Goal: Find specific page/section: Find specific page/section

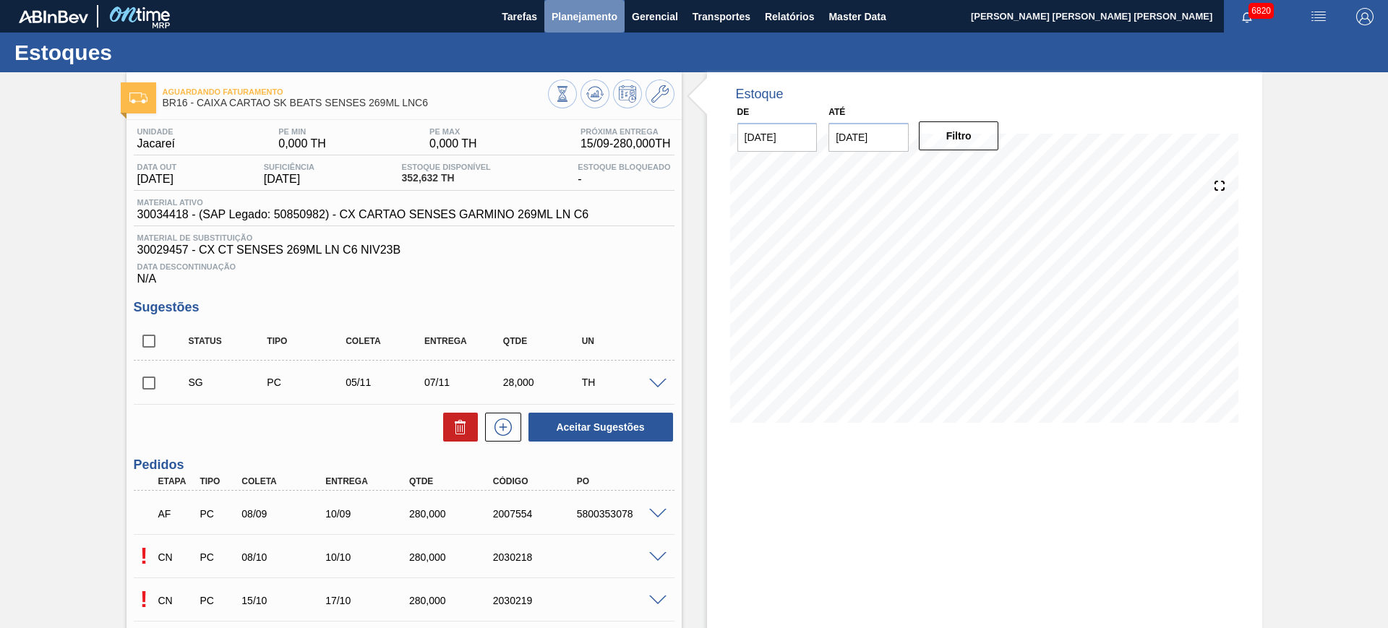
click at [563, 22] on span "Planejamento" at bounding box center [585, 16] width 66 height 17
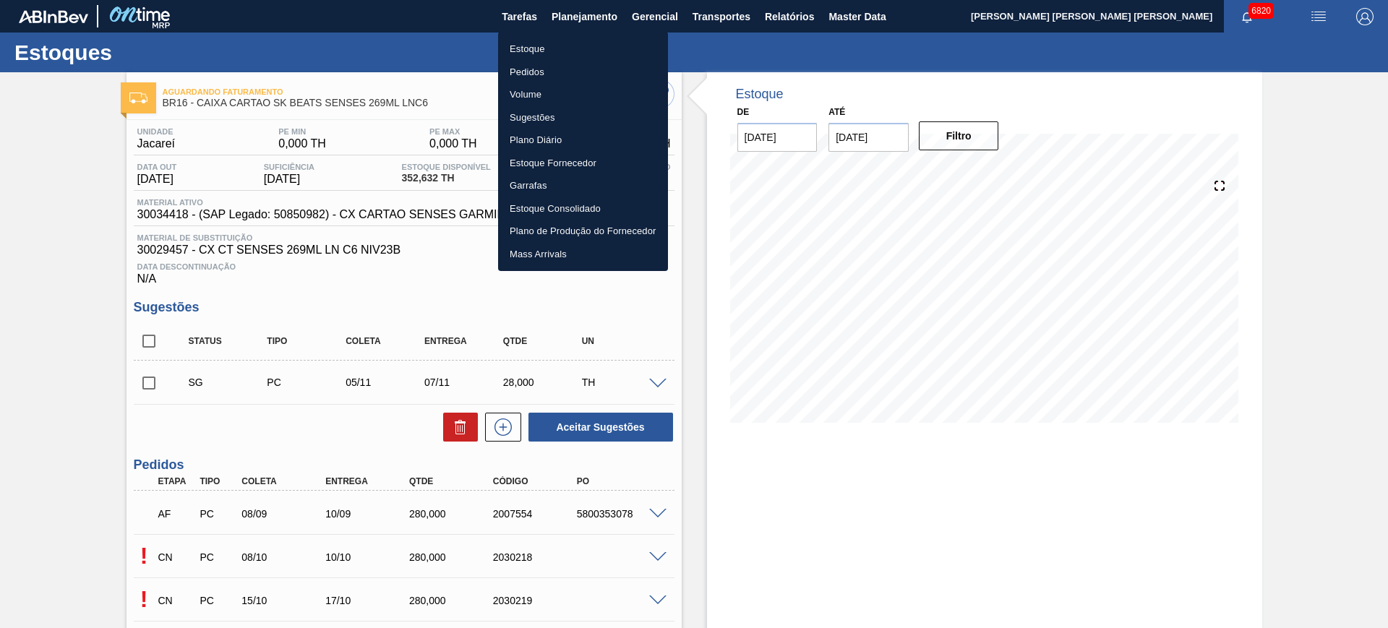
click at [560, 50] on li "Estoque" at bounding box center [583, 49] width 170 height 23
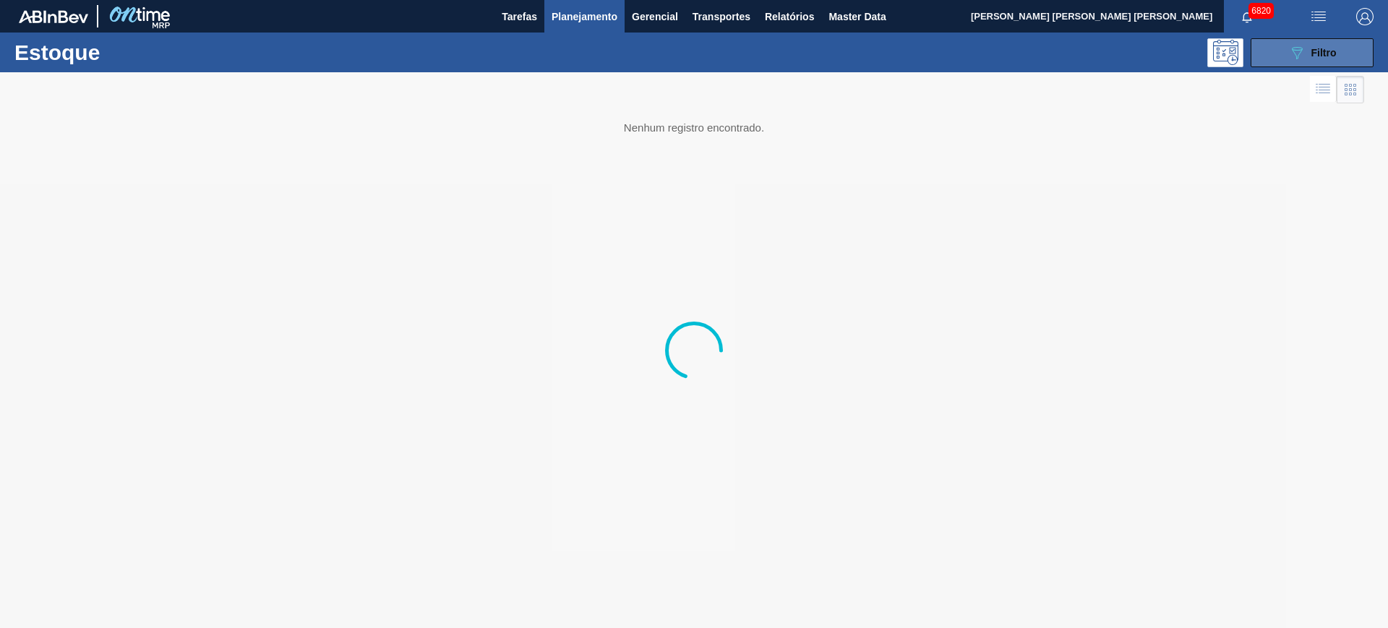
click at [1282, 56] on button "089F7B8B-B2A5-4AFE-B5C0-19BA573D28AC Filtro" at bounding box center [1312, 52] width 123 height 29
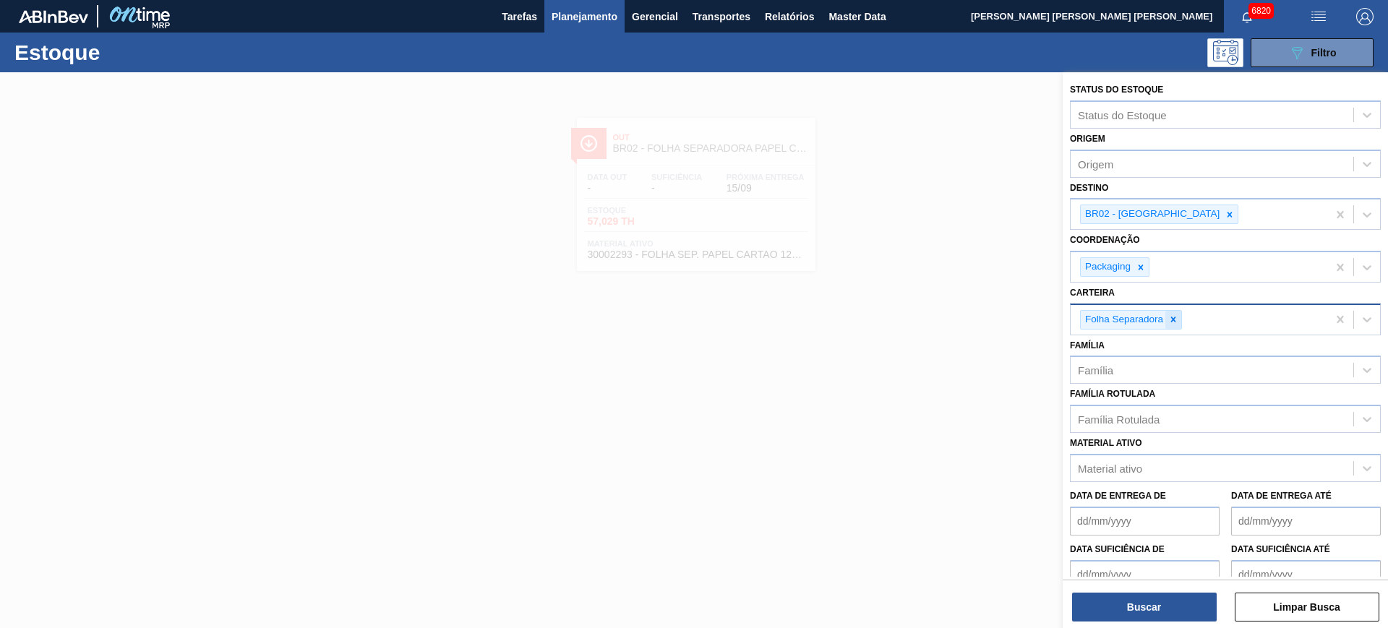
click at [1172, 320] on icon at bounding box center [1173, 319] width 10 height 10
click at [1228, 215] on icon at bounding box center [1230, 214] width 5 height 5
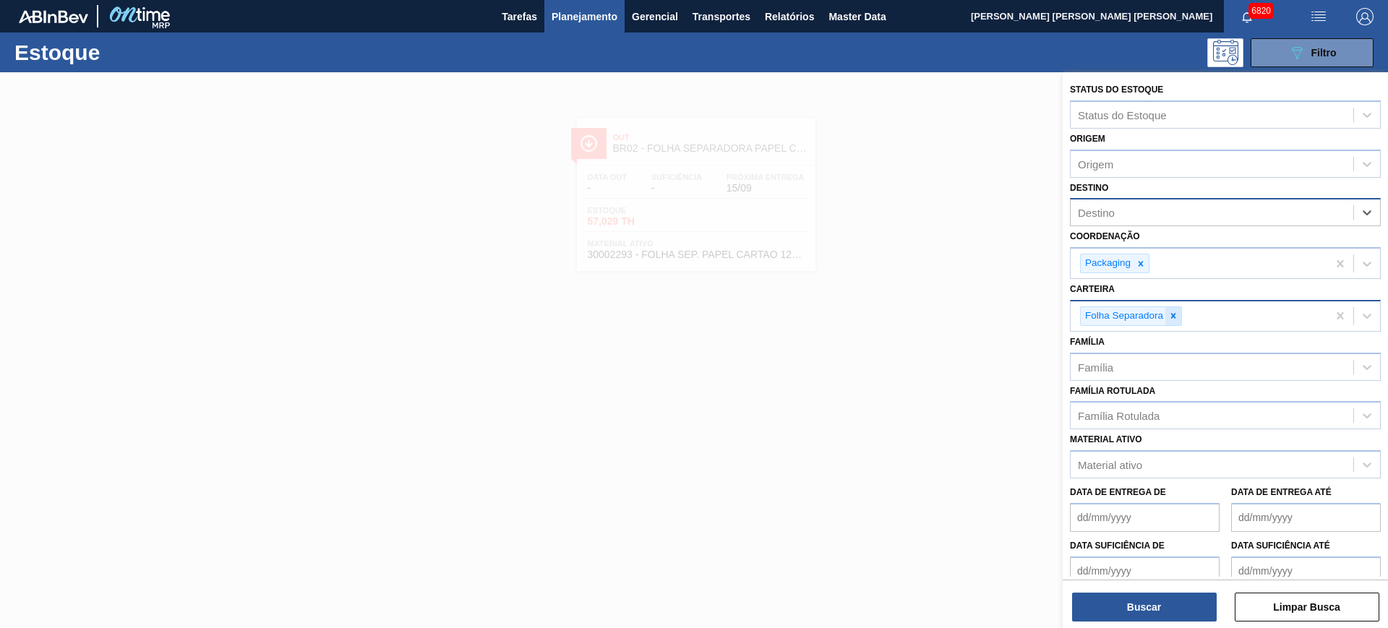
click at [1179, 318] on div at bounding box center [1173, 316] width 16 height 18
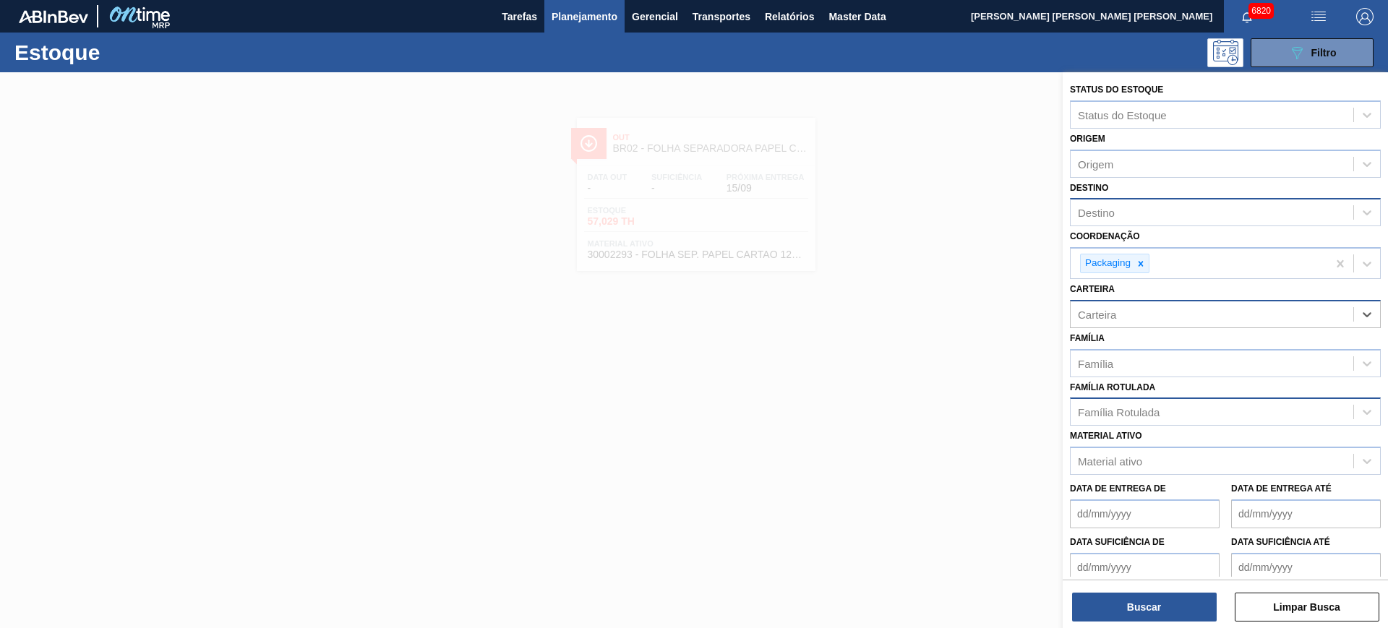
click at [1154, 408] on div "Família Rotulada" at bounding box center [1119, 412] width 82 height 12
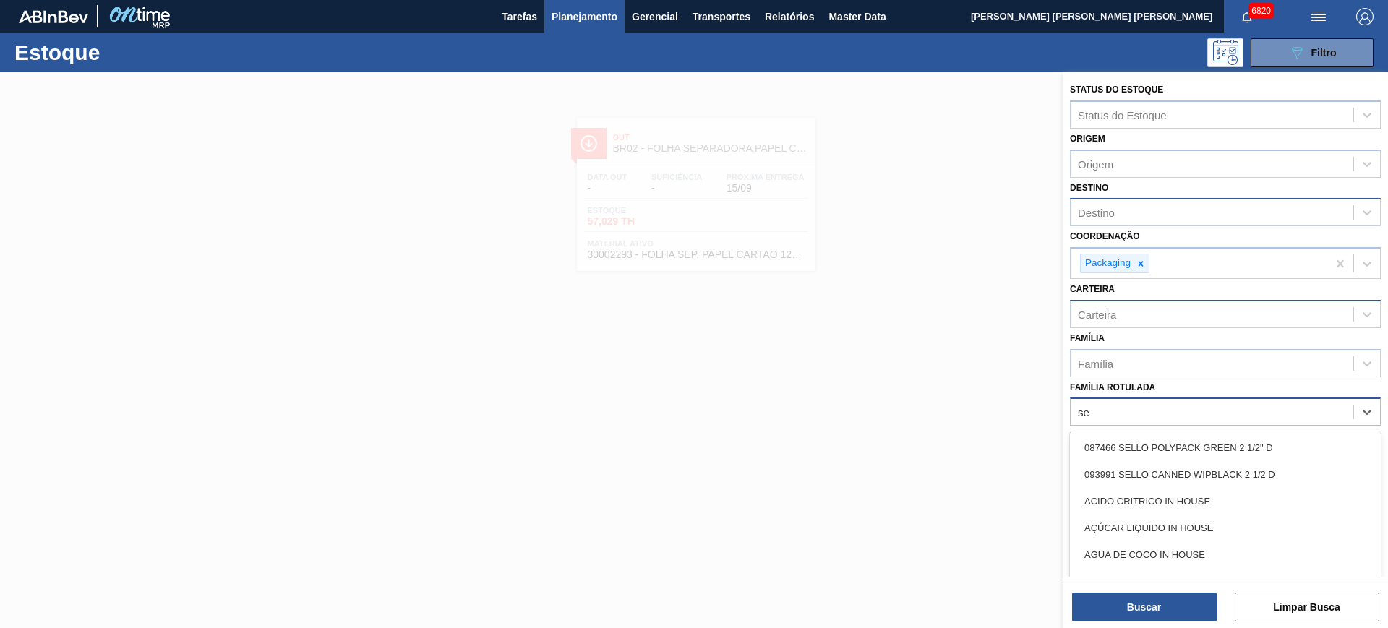
type Rotulada "s"
type Rotulada "gt"
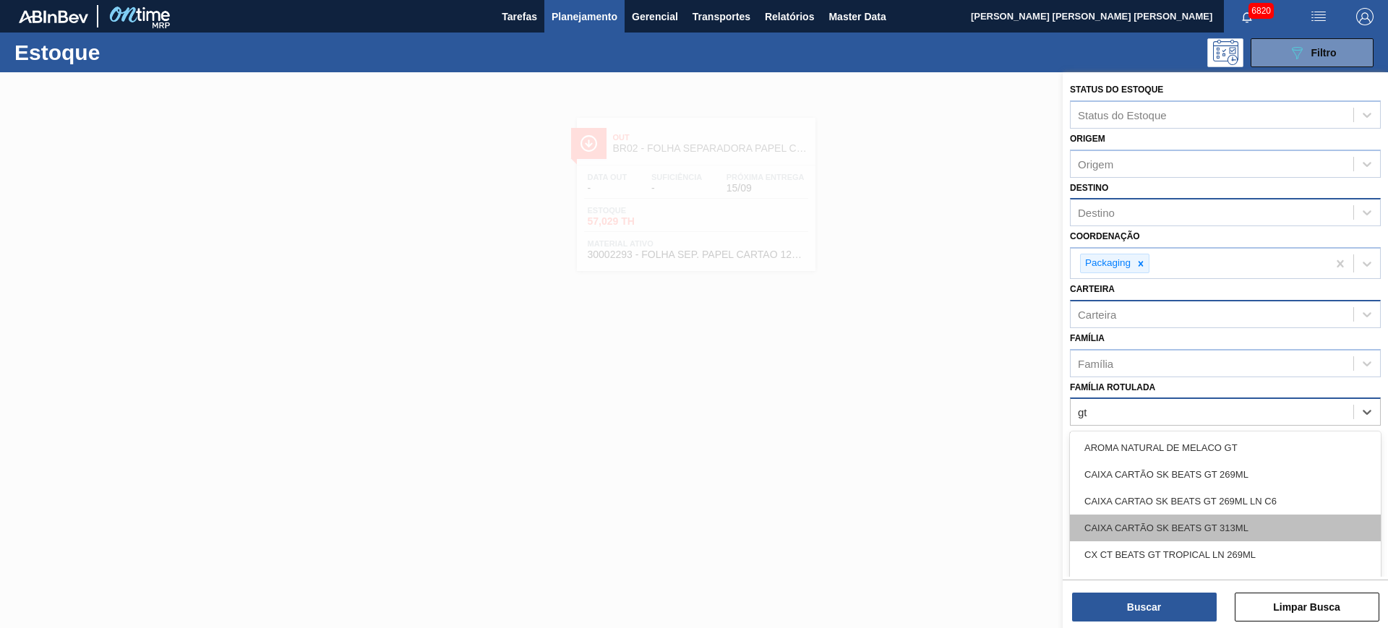
click at [1206, 531] on div "CAIXA CARTÃO SK BEATS GT 313ML" at bounding box center [1225, 528] width 311 height 27
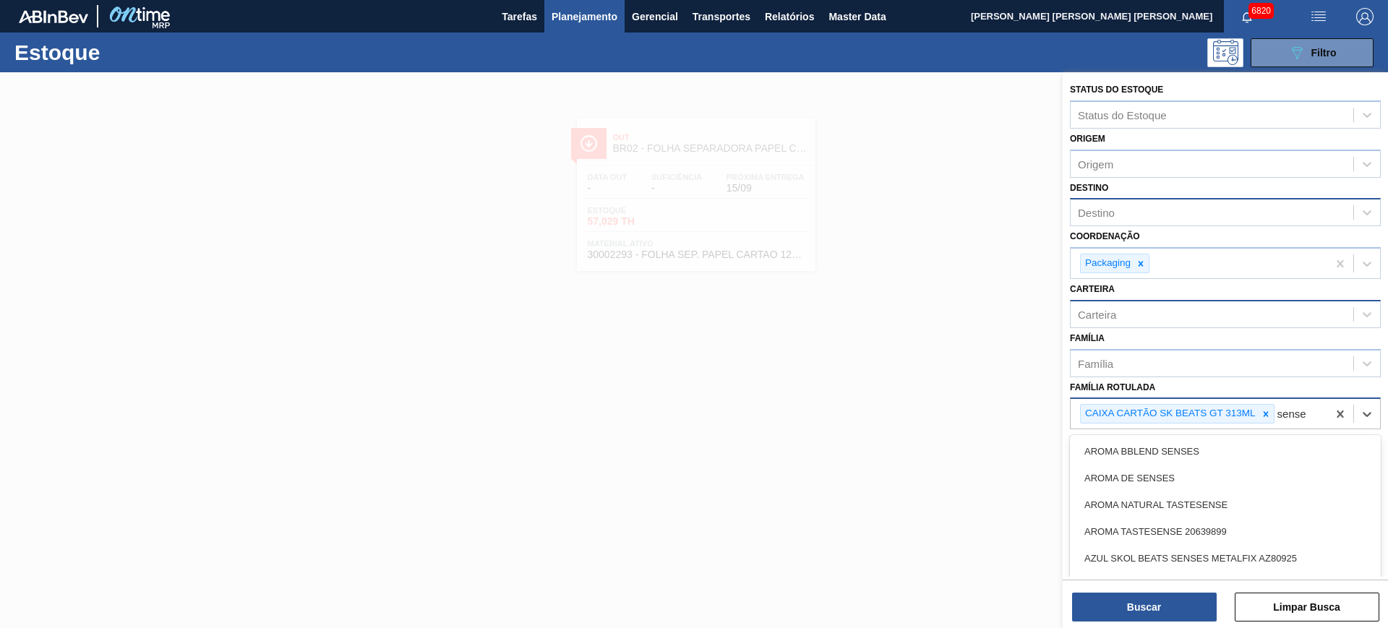
type Rotulada "senses"
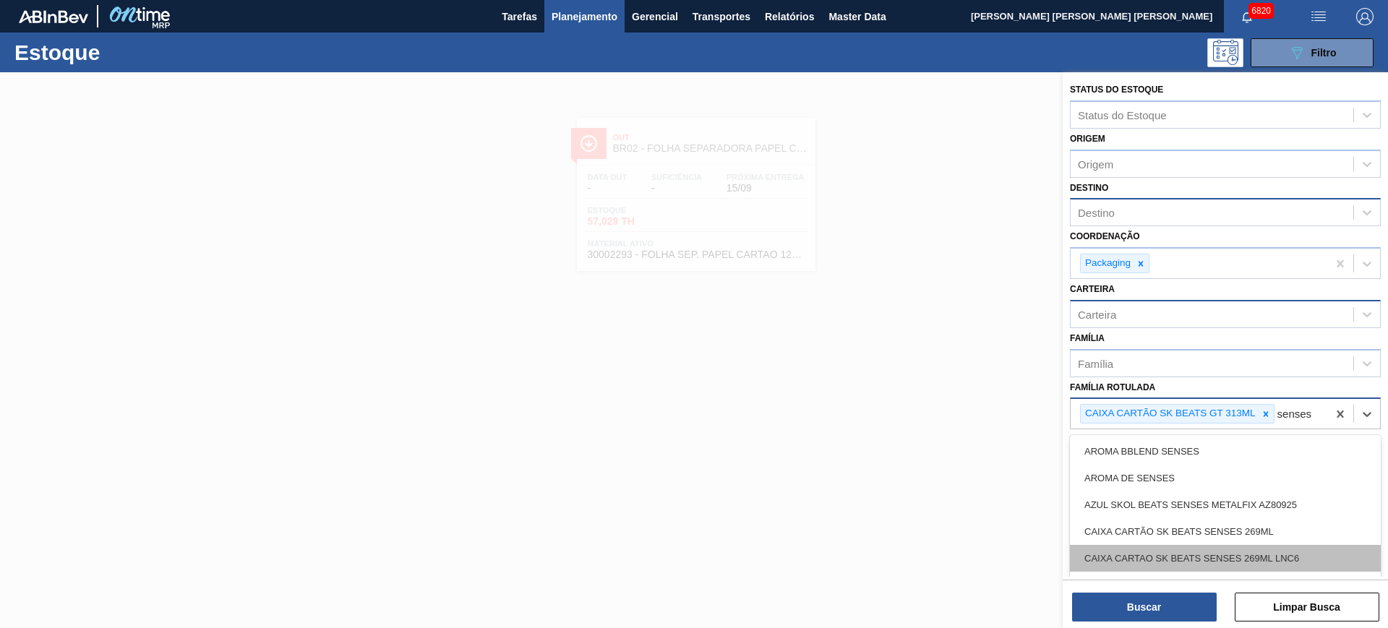
click at [1294, 552] on div "CAIXA CARTAO SK BEATS SENSES 269ML LNC6" at bounding box center [1225, 558] width 311 height 27
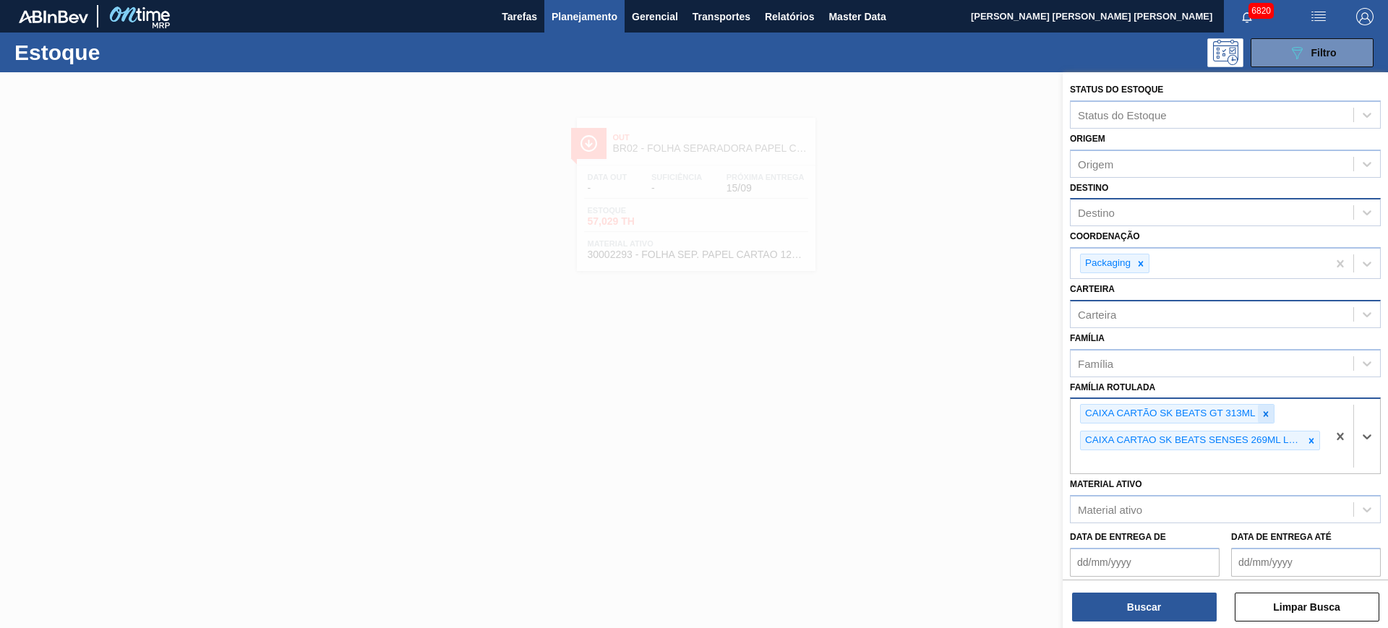
click at [1267, 414] on icon at bounding box center [1266, 414] width 10 height 10
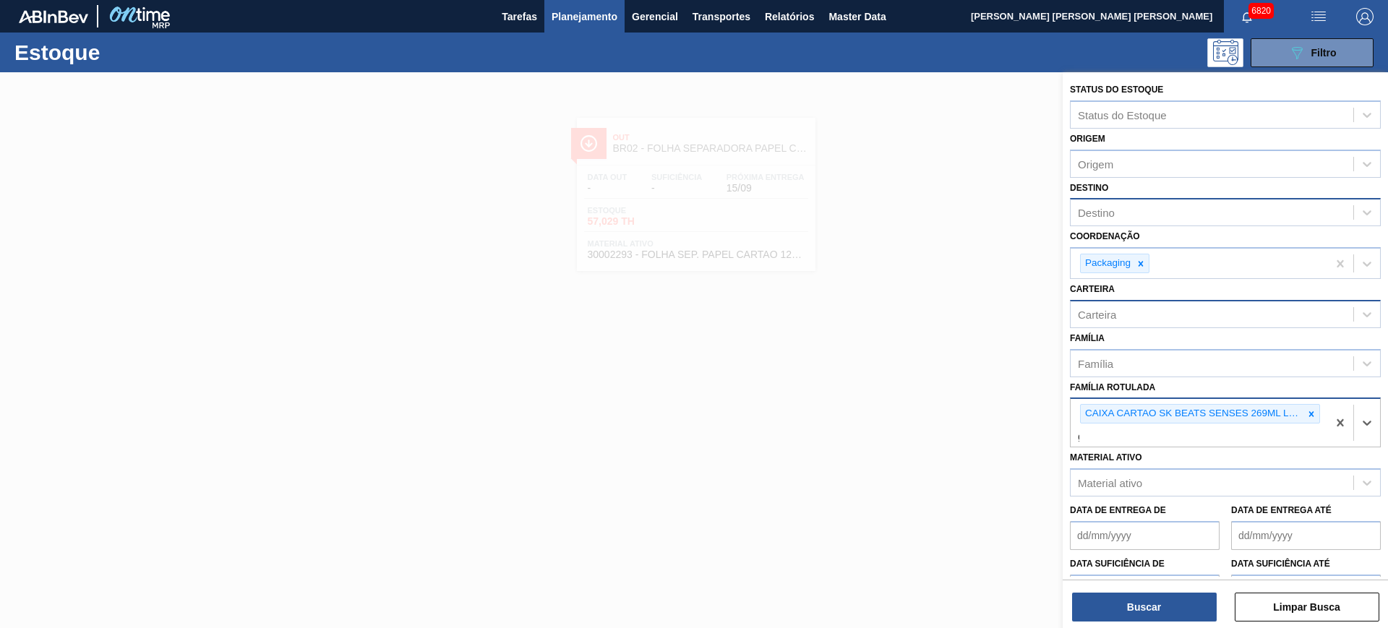
type Rotulada "gt"
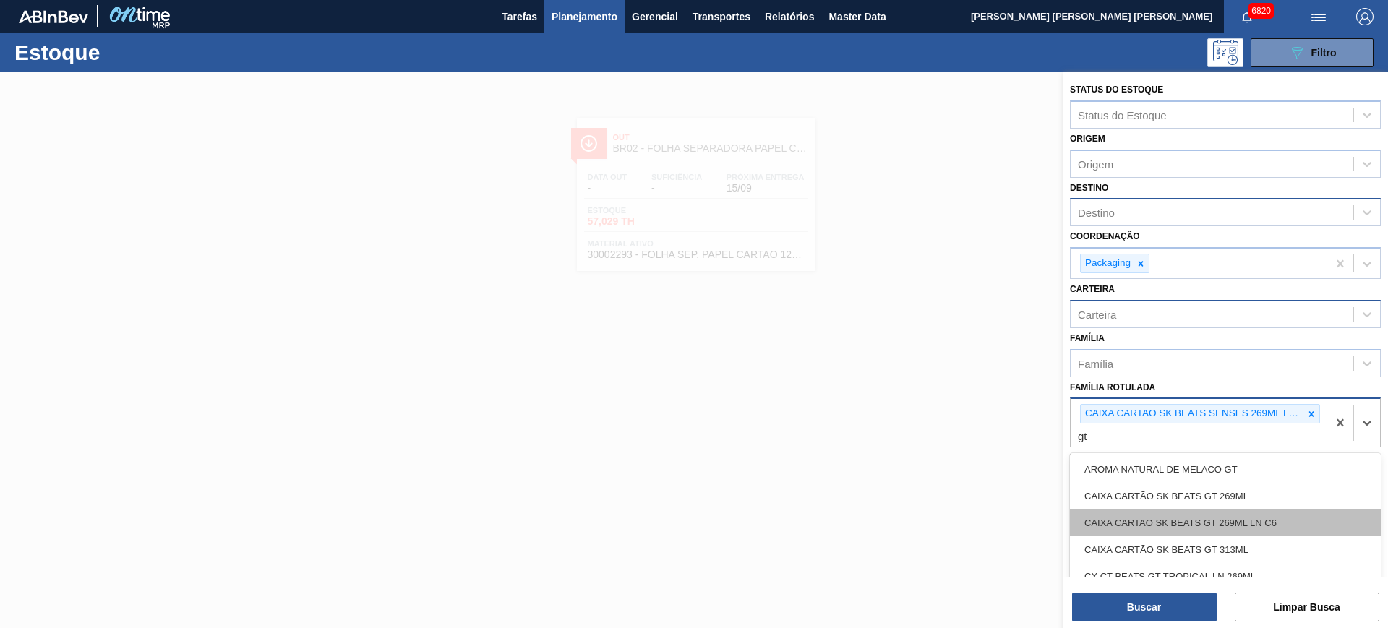
click at [1251, 523] on div "CAIXA CARTAO SK BEATS GT 269ML LN C6" at bounding box center [1225, 523] width 311 height 27
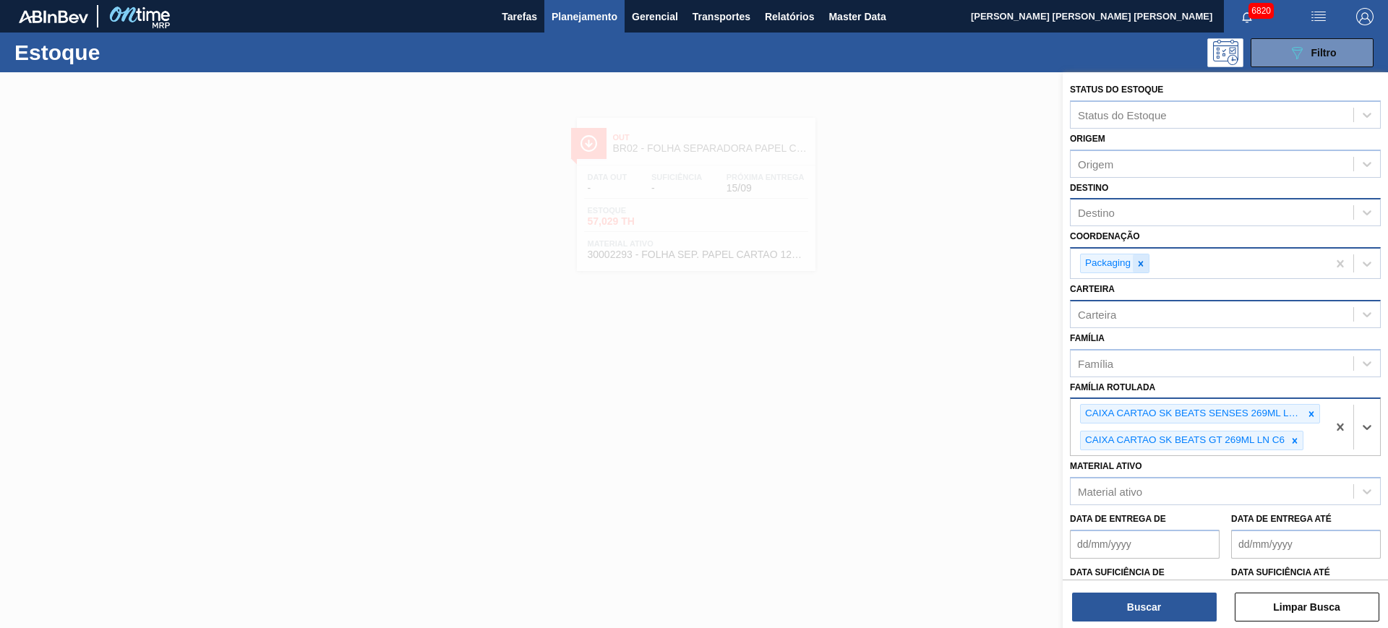
click at [1142, 256] on div at bounding box center [1141, 263] width 16 height 18
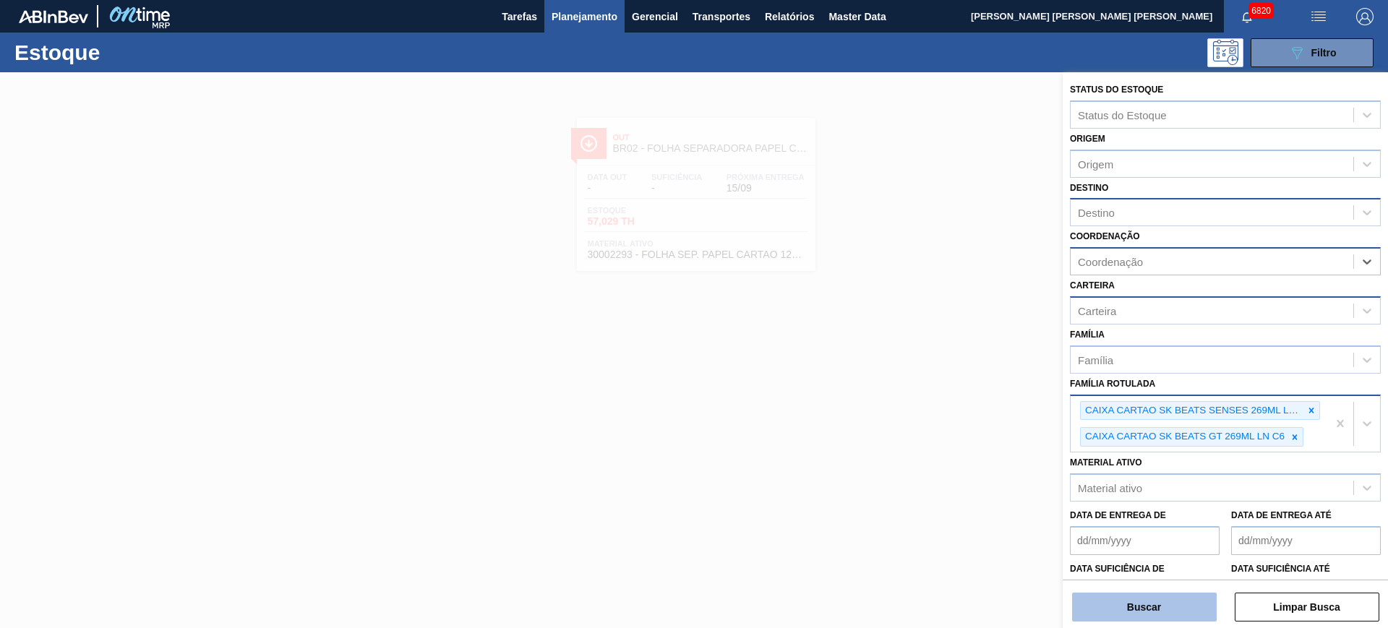
click at [1159, 613] on button "Buscar" at bounding box center [1144, 607] width 145 height 29
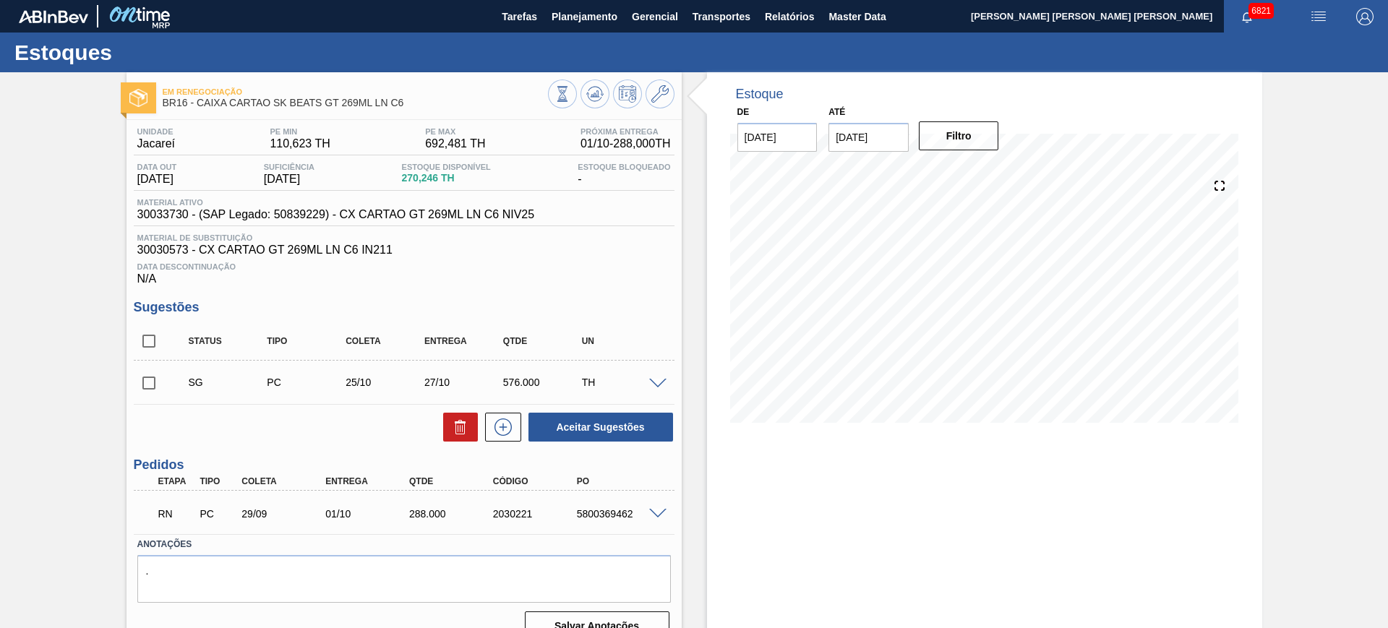
click at [657, 513] on span at bounding box center [657, 514] width 17 height 11
type input "28,8"
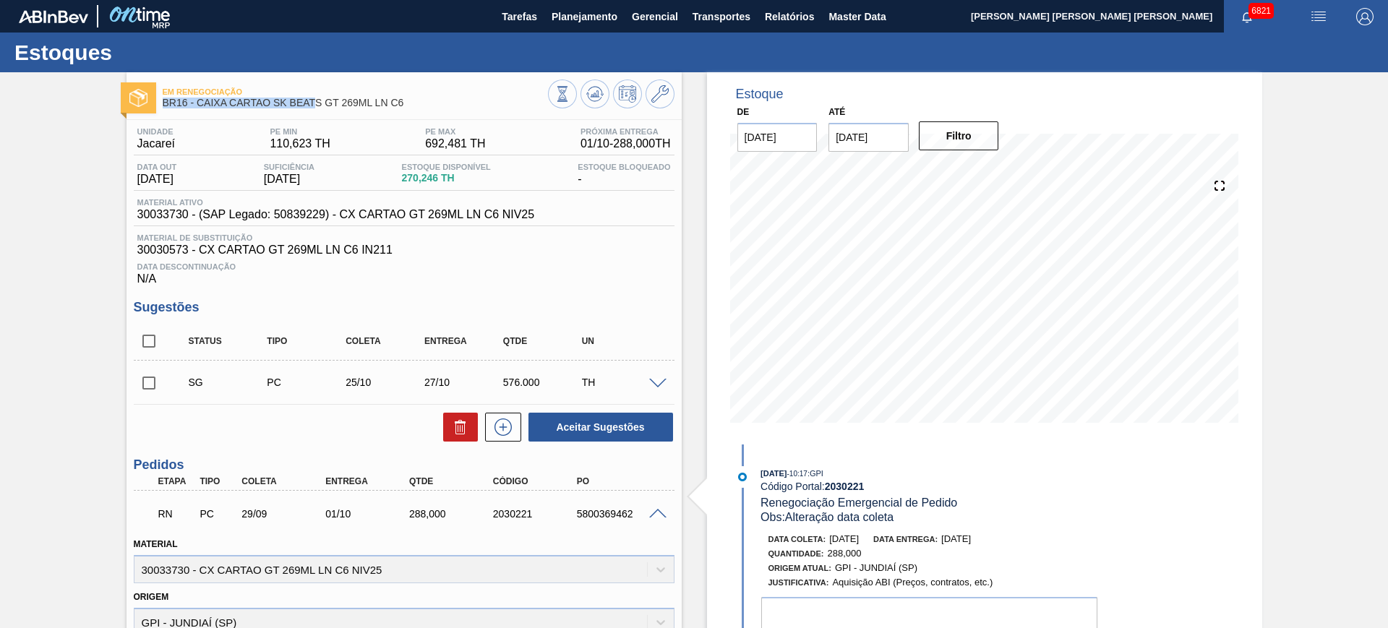
drag, startPoint x: 380, startPoint y: 92, endPoint x: 317, endPoint y: 98, distance: 63.2
click at [317, 98] on div "Em renegociação BR16 - CAIXA CARTAO SK BEATS GT 269ML LN C6" at bounding box center [355, 98] width 385 height 33
click at [403, 100] on span "BR16 - CAIXA CARTAO SK BEATS GT 269ML LN C6" at bounding box center [355, 103] width 385 height 11
drag, startPoint x: 409, startPoint y: 103, endPoint x: 200, endPoint y: 111, distance: 209.1
click at [200, 111] on div "Em renegociação BR16 - CAIXA CARTAO SK BEATS GT 269ML LN C6" at bounding box center [355, 98] width 385 height 33
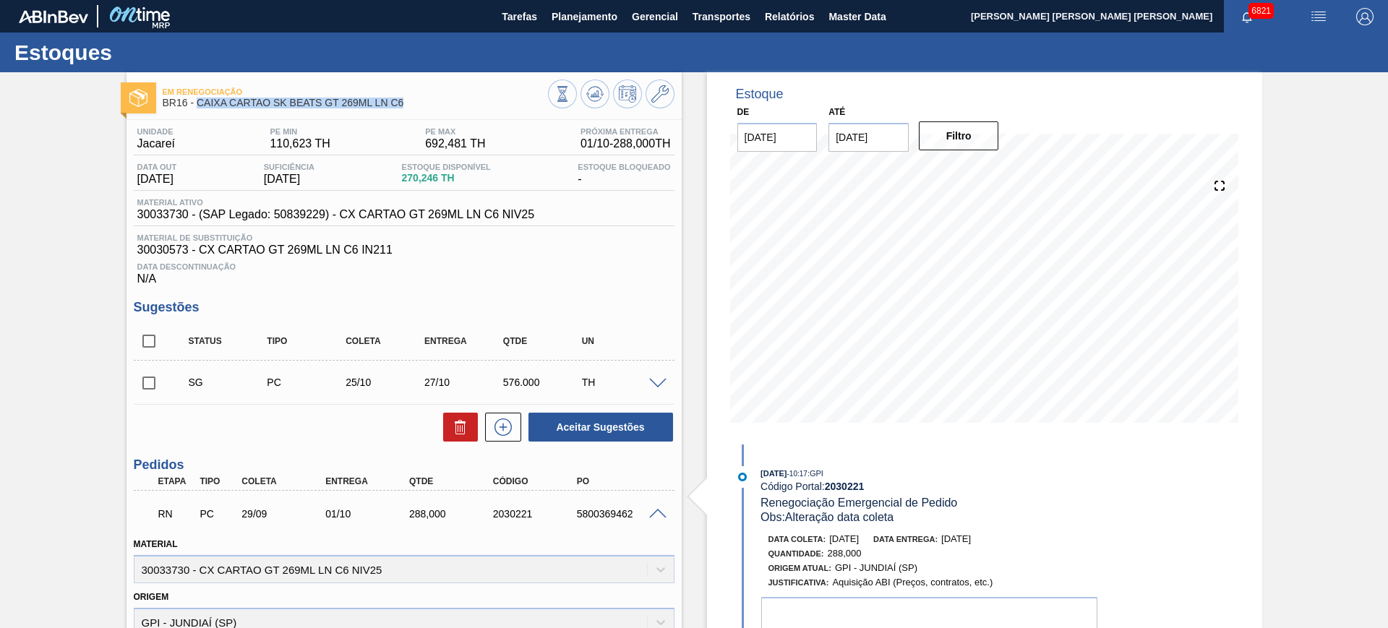
copy span "CAIXA CARTAO SK BEATS GT 269ML LN C6"
click at [460, 103] on span "BR16 - CAIXA CARTAO SK BEATS GT 269ML LN C6" at bounding box center [355, 103] width 385 height 11
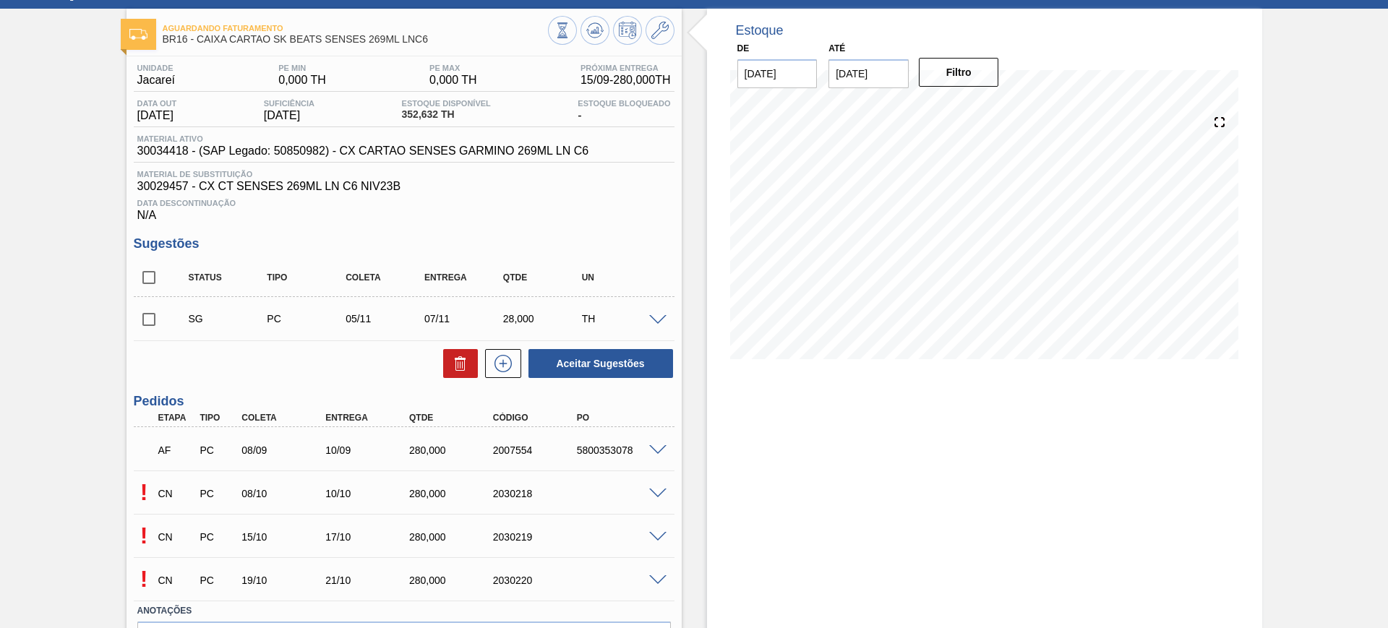
scroll to position [155, 0]
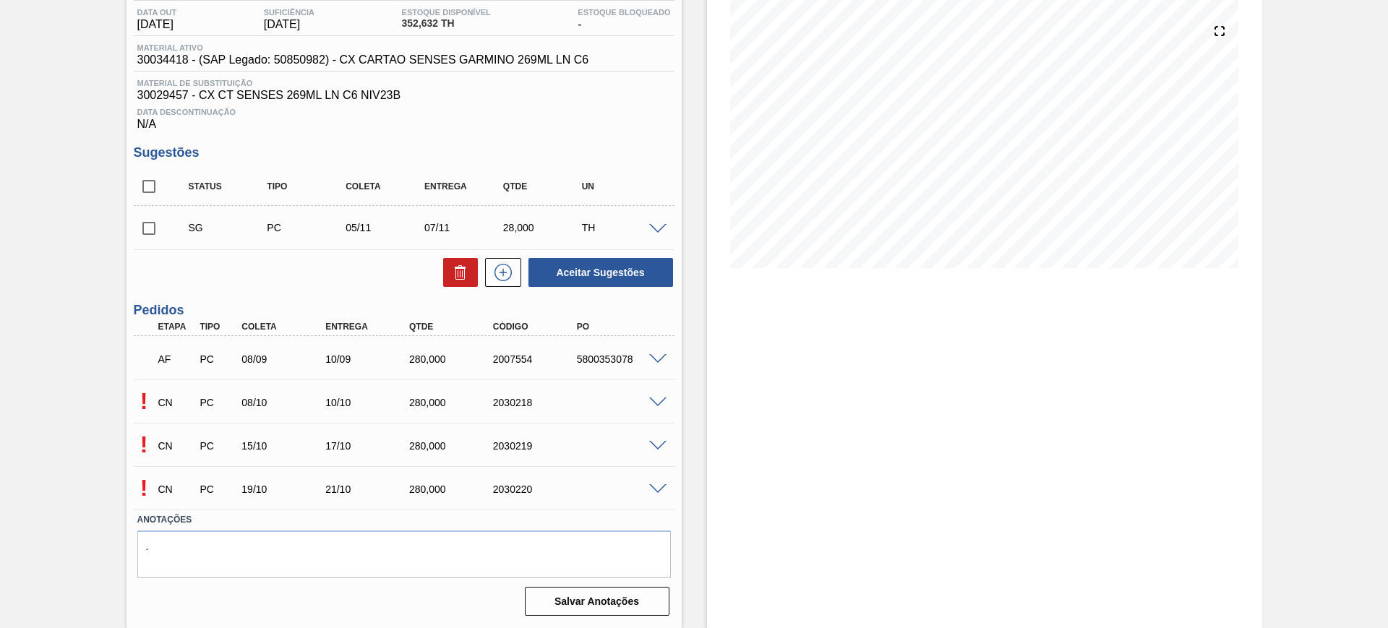
click at [654, 396] on div at bounding box center [660, 401] width 29 height 11
click at [651, 401] on span at bounding box center [657, 403] width 17 height 11
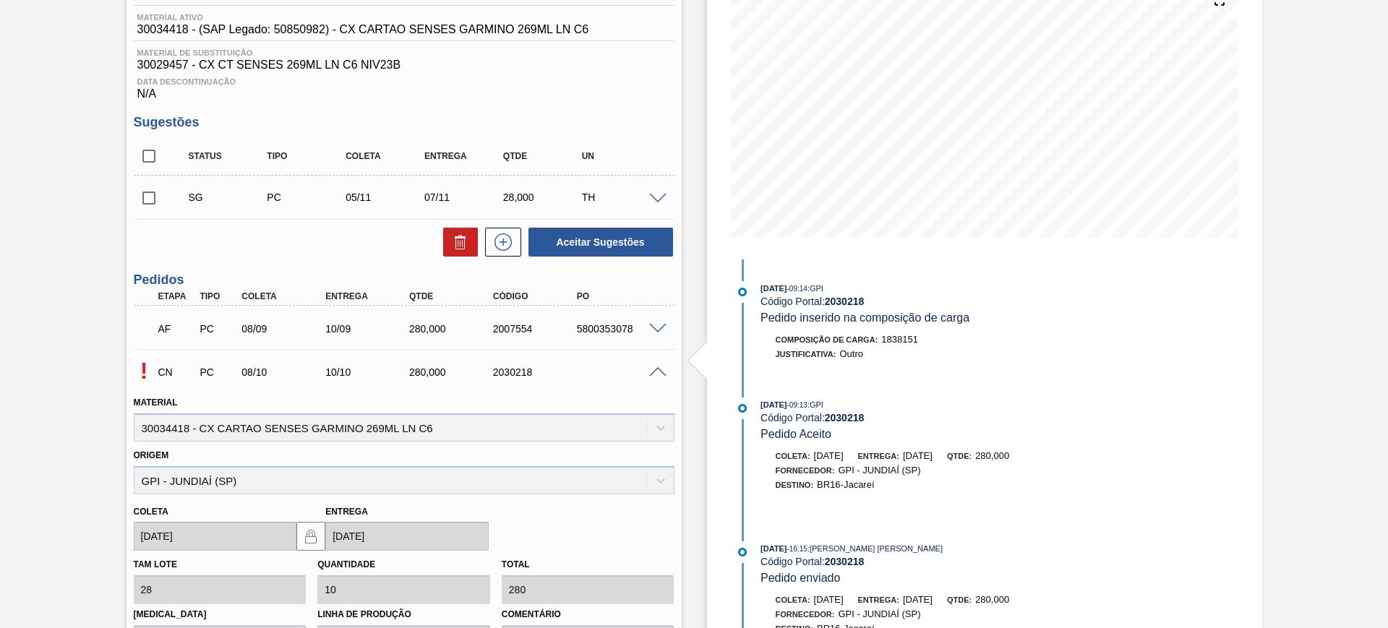
scroll to position [64, 0]
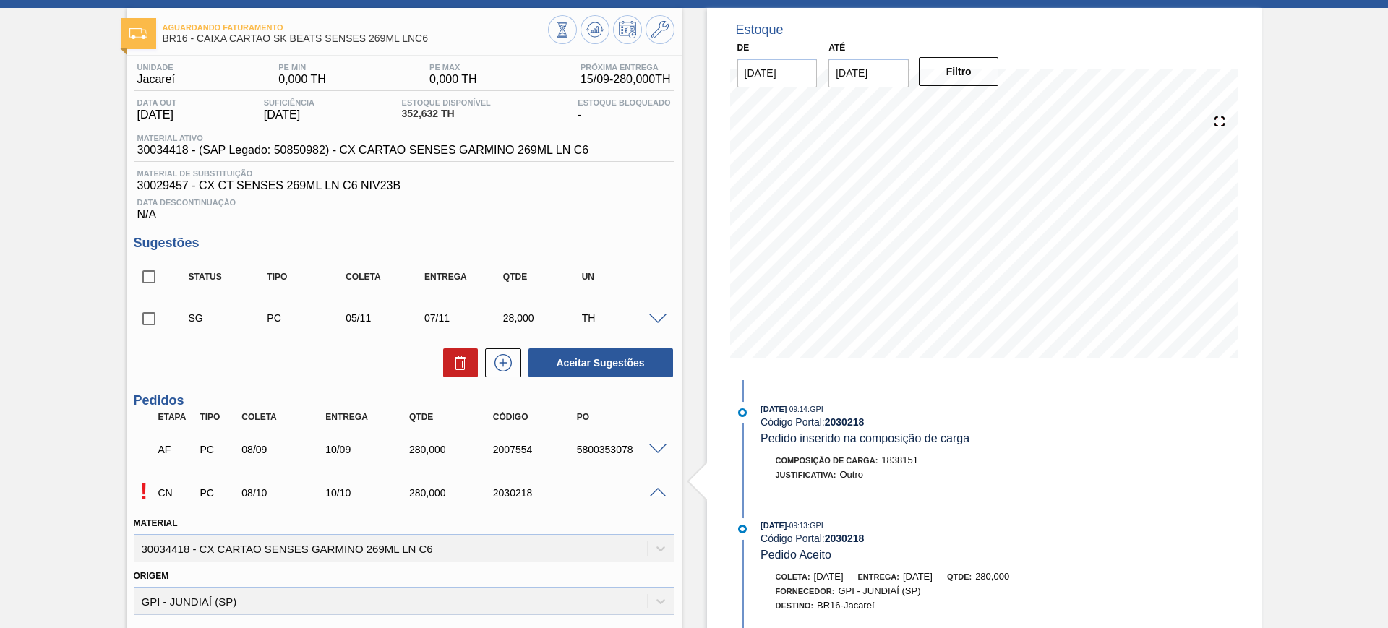
click at [654, 488] on span at bounding box center [657, 493] width 17 height 11
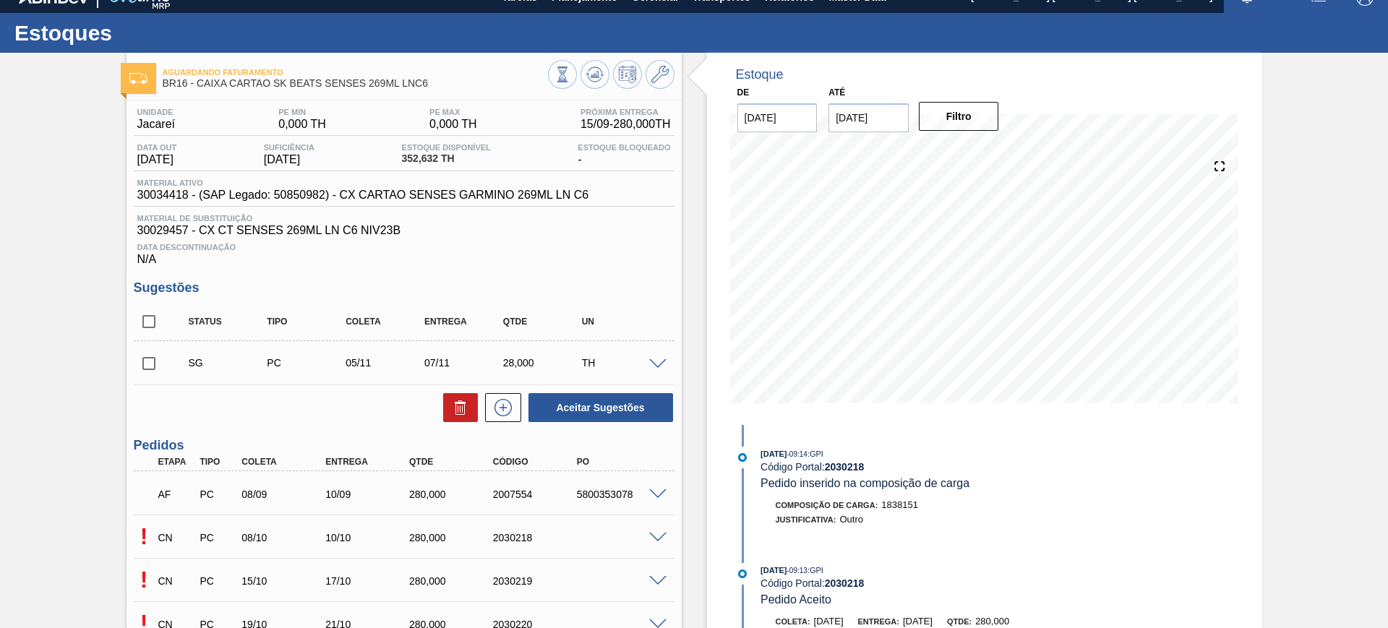
scroll to position [0, 0]
